Goal: Task Accomplishment & Management: Manage account settings

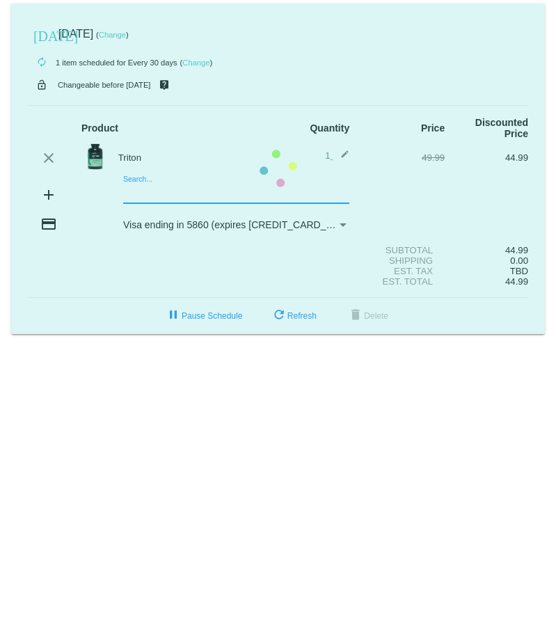
click at [159, 191] on mat-card "[DATE] [DATE] ( Change ) autorenew 1 item scheduled for Every 30 days ( Change …" at bounding box center [277, 168] width 533 height 330
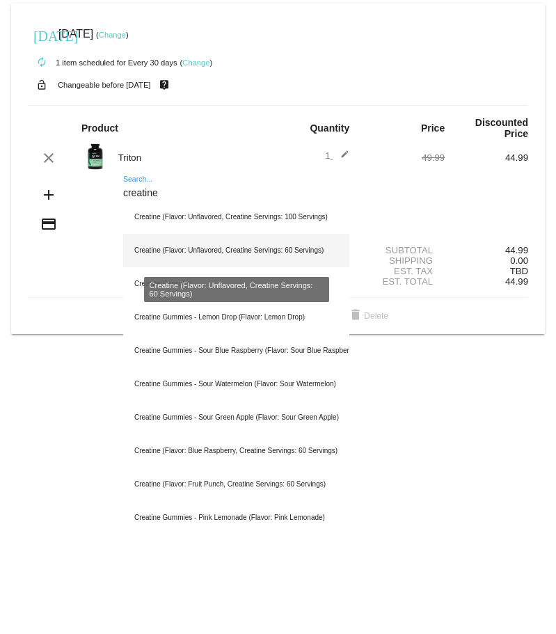
type input "creatine"
click at [220, 248] on div "Creatine (Flavor: Unflavored, Creatine Servings: 60 Servings)" at bounding box center [236, 250] width 226 height 33
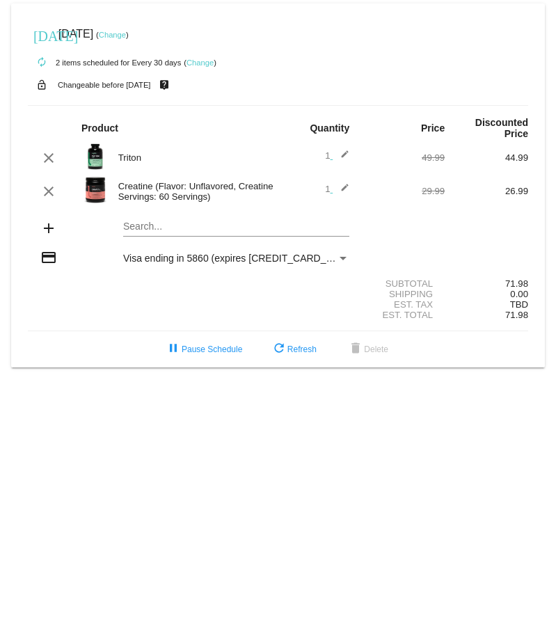
click at [205, 61] on link "Change" at bounding box center [199, 62] width 27 height 8
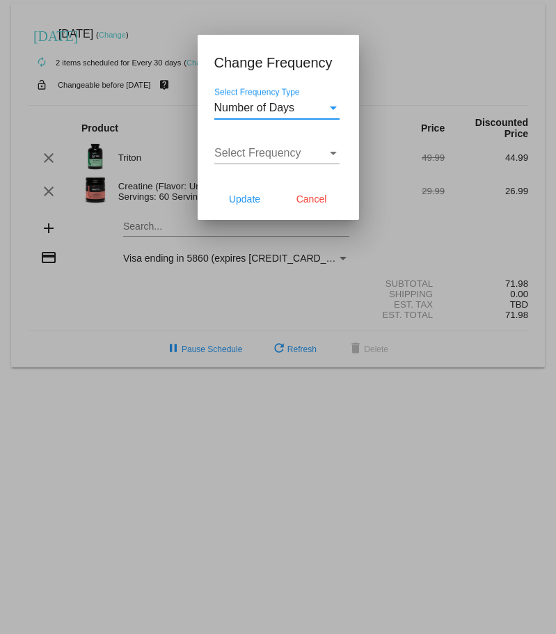
click at [335, 152] on div "Select Frequency" at bounding box center [333, 153] width 7 height 3
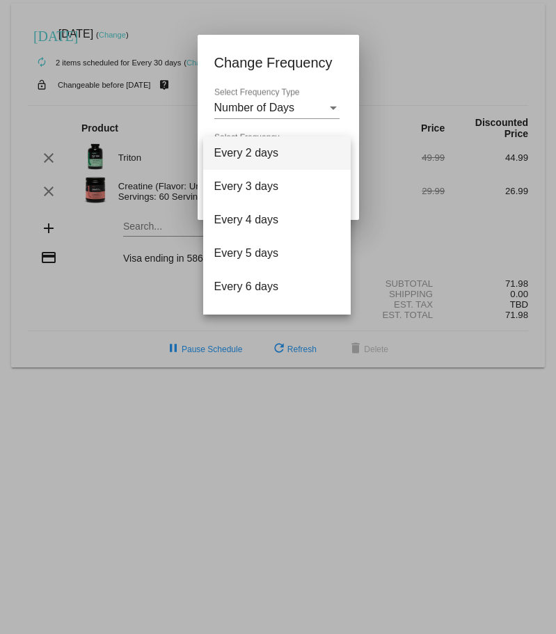
click at [330, 106] on div at bounding box center [278, 317] width 556 height 634
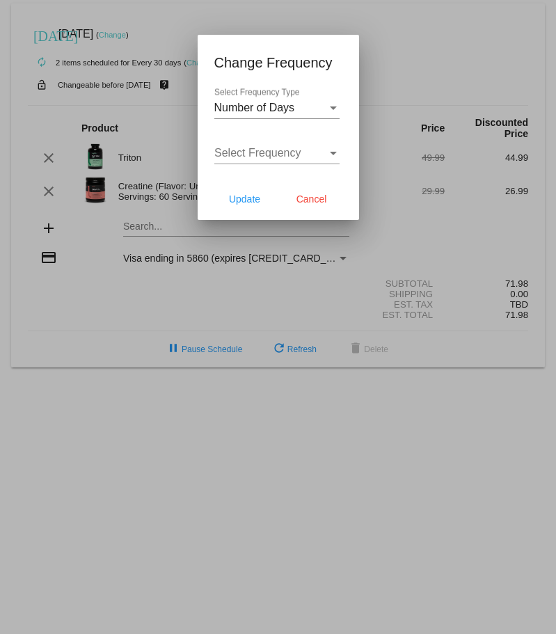
click at [332, 106] on div "Select Frequency Type" at bounding box center [333, 107] width 7 height 3
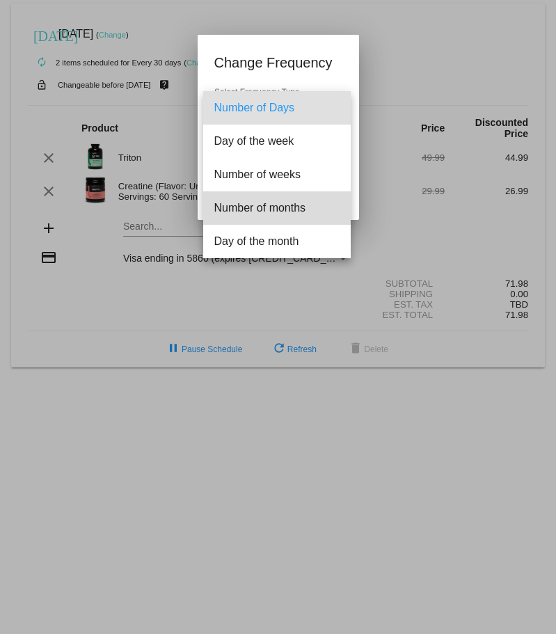
click at [282, 204] on span "Number of months" at bounding box center [276, 207] width 125 height 33
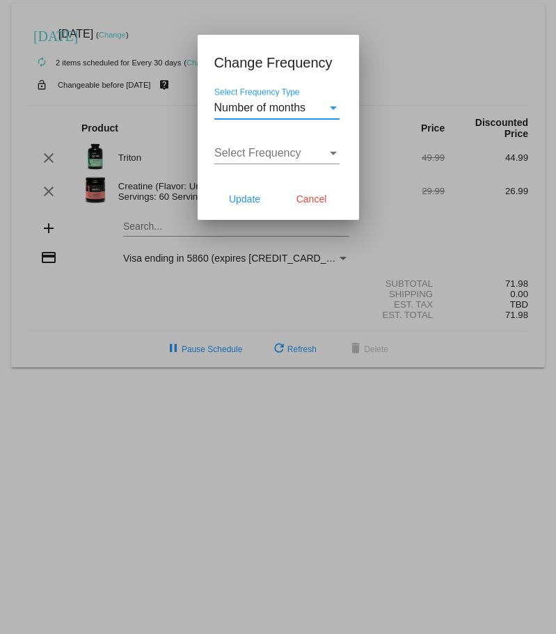
click at [336, 152] on div "Select Frequency" at bounding box center [333, 153] width 7 height 3
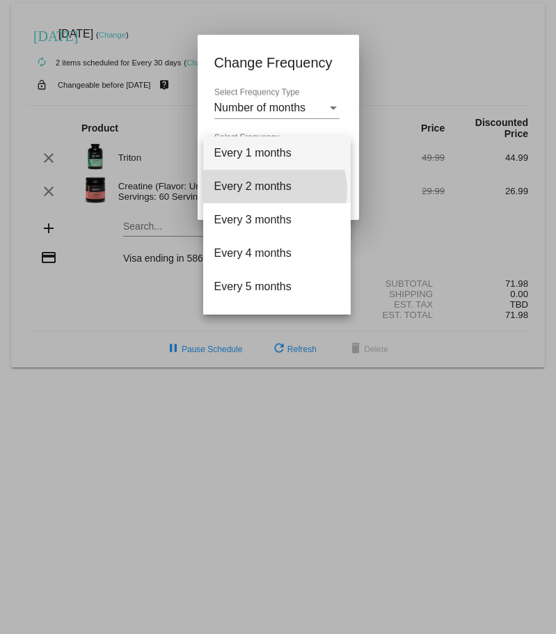
click at [273, 190] on span "Every 2 months" at bounding box center [276, 186] width 125 height 33
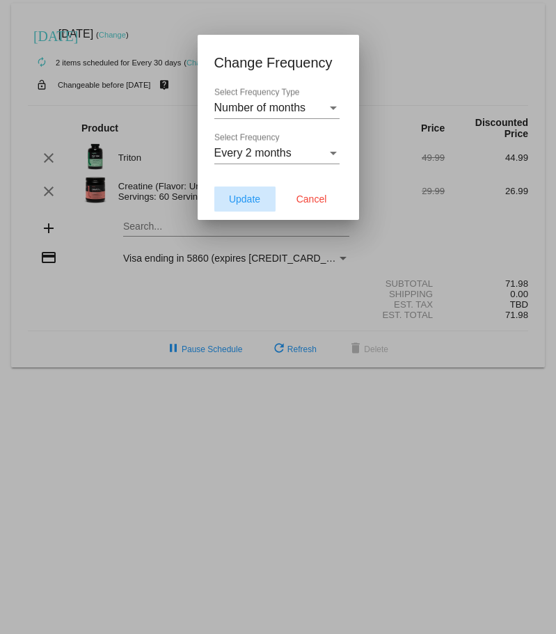
click at [243, 199] on span "Update" at bounding box center [244, 198] width 31 height 11
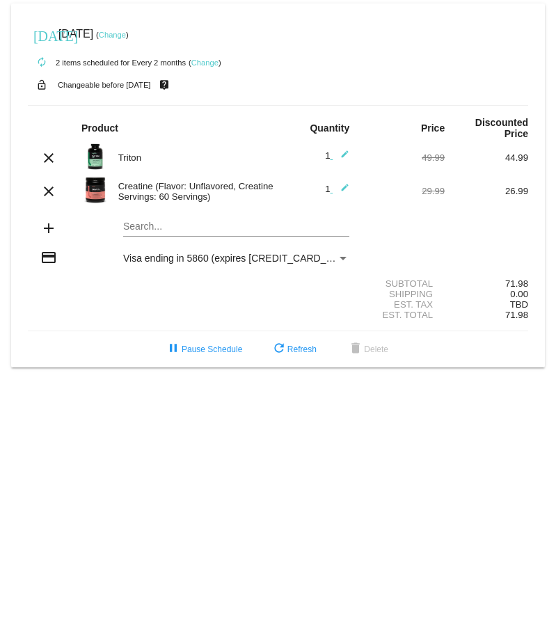
click at [343, 259] on div "Payment Method" at bounding box center [342, 258] width 7 height 3
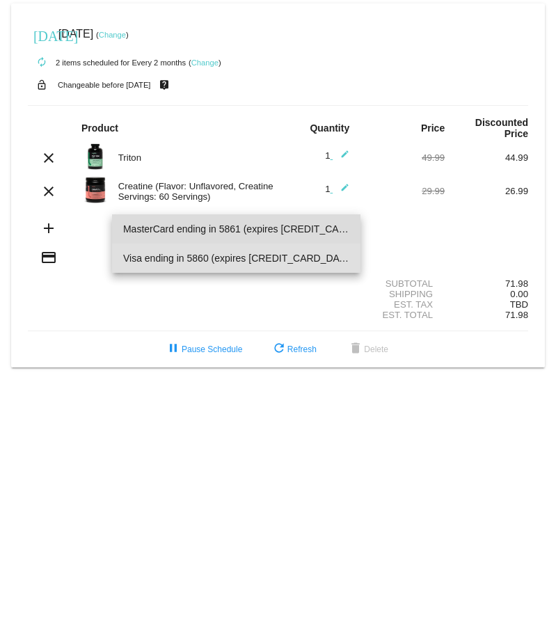
click at [272, 225] on span "MasterCard ending in 5861 (expires [CREDIT_CARD_DATA])" at bounding box center [236, 228] width 226 height 29
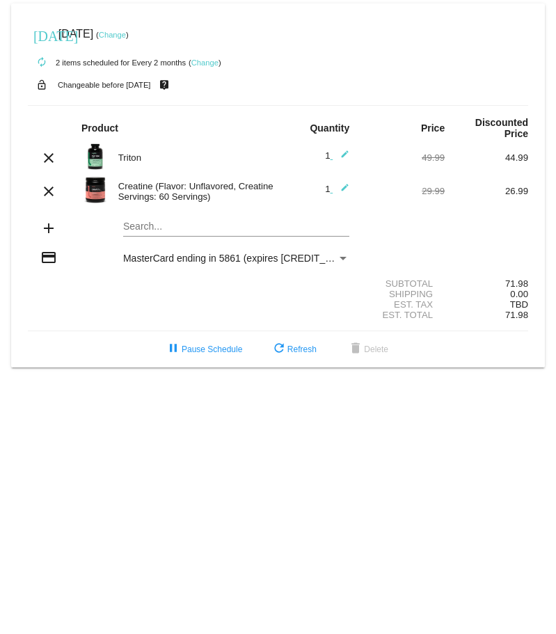
click at [343, 259] on div "Payment Method" at bounding box center [342, 258] width 7 height 3
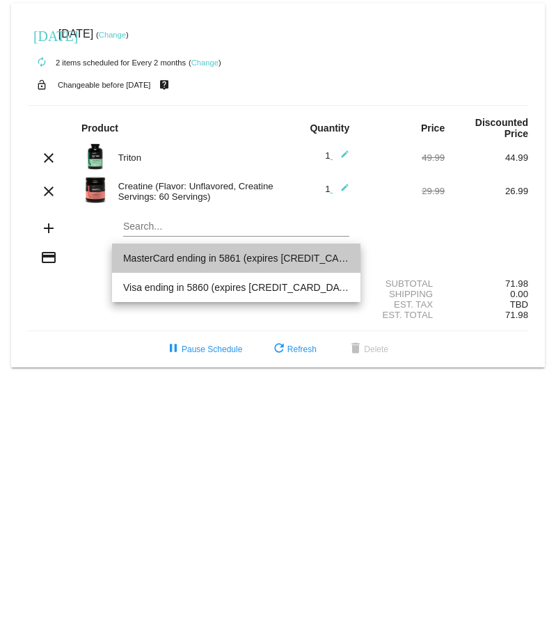
click at [280, 259] on span "MasterCard ending in 5861 (expires [CREDIT_CARD_DATA])" at bounding box center [236, 257] width 226 height 29
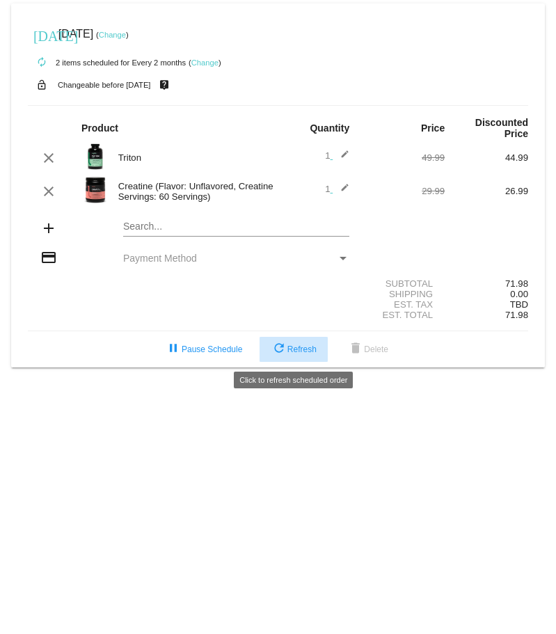
click at [307, 348] on span "refresh Refresh" at bounding box center [294, 349] width 46 height 10
click at [343, 257] on div "Payment Method" at bounding box center [342, 258] width 7 height 3
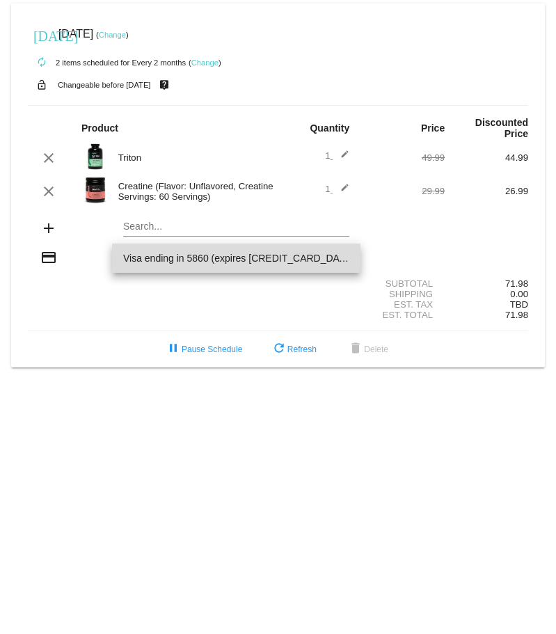
click at [273, 256] on span "Visa ending in 5860 (expires [CREDIT_CARD_DATA])" at bounding box center [236, 257] width 226 height 29
